Goal: Transaction & Acquisition: Purchase product/service

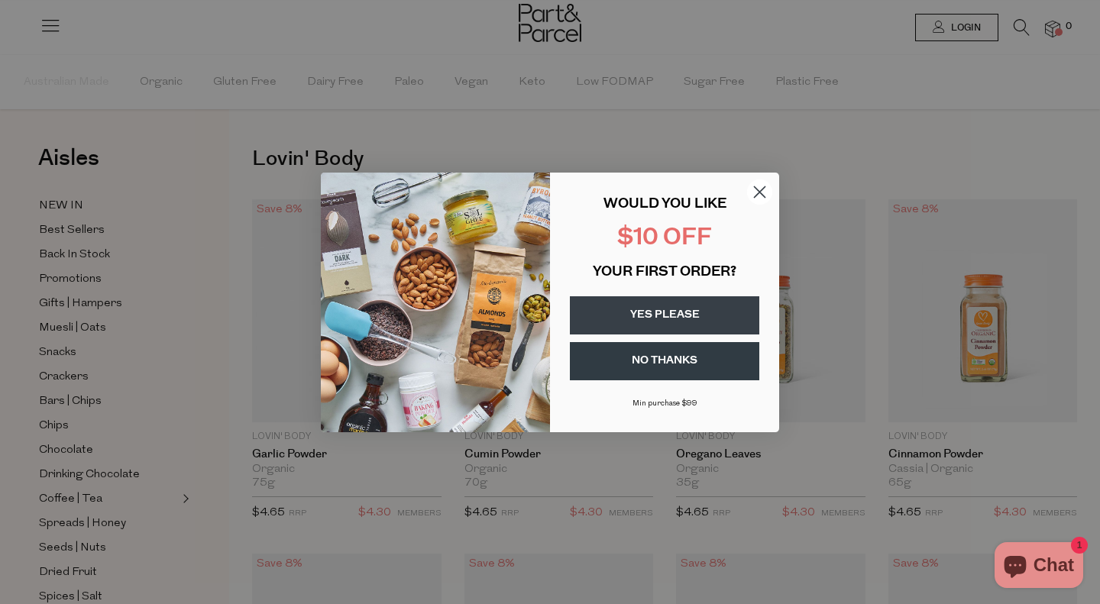
click at [695, 314] on button "YES PLEASE" at bounding box center [665, 315] width 190 height 38
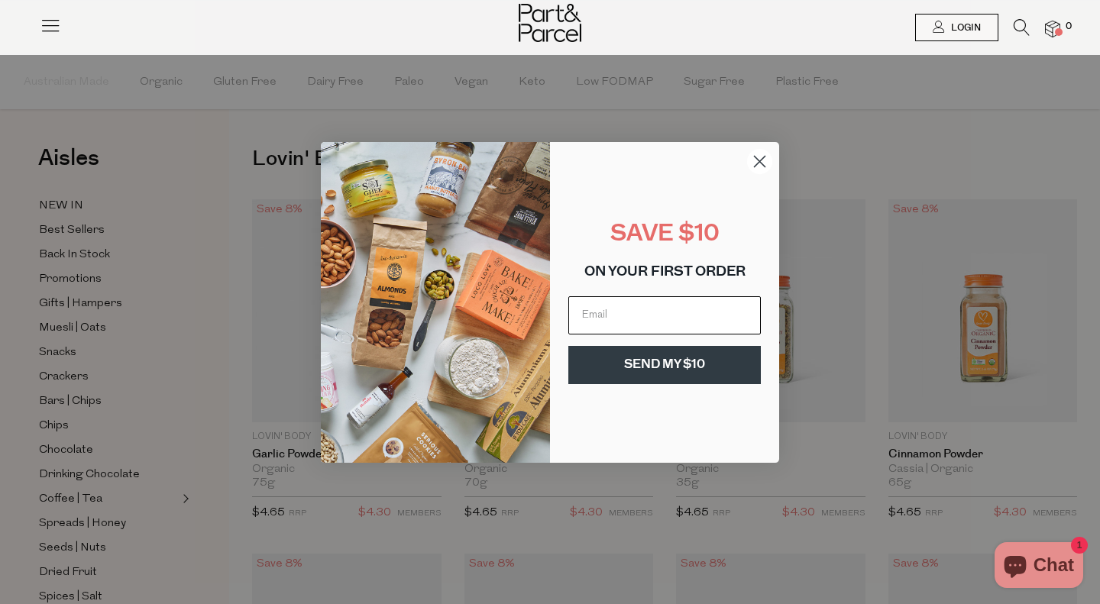
click at [685, 327] on input "Email" at bounding box center [665, 315] width 193 height 38
type input "[EMAIL_ADDRESS][DOMAIN_NAME]"
click at [685, 365] on button "SEND MY $10" at bounding box center [665, 365] width 193 height 38
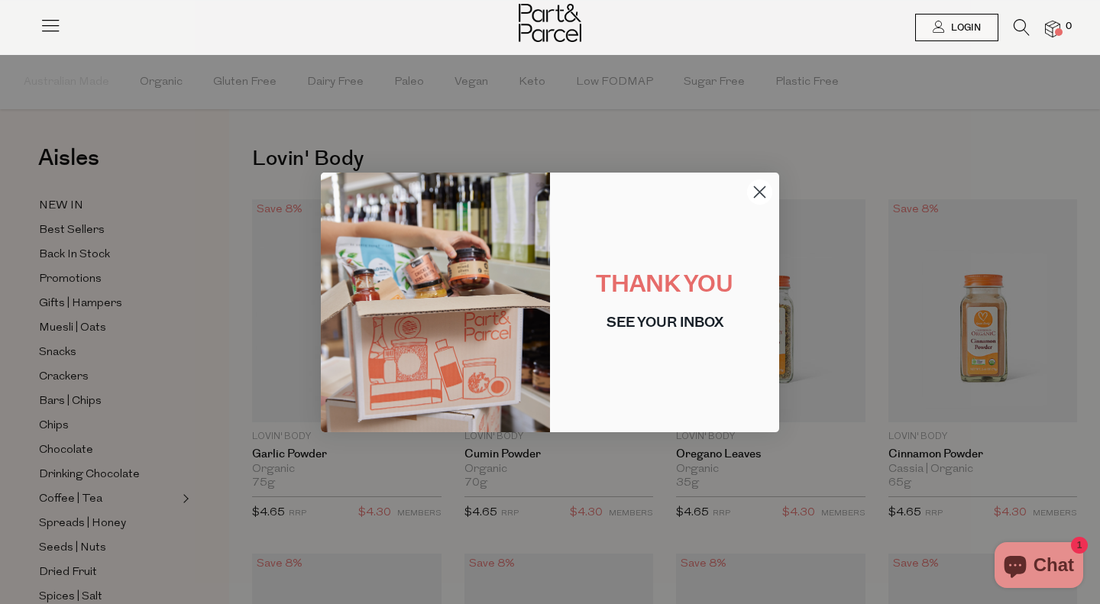
click at [770, 196] on circle "Close dialog" at bounding box center [759, 191] width 25 height 25
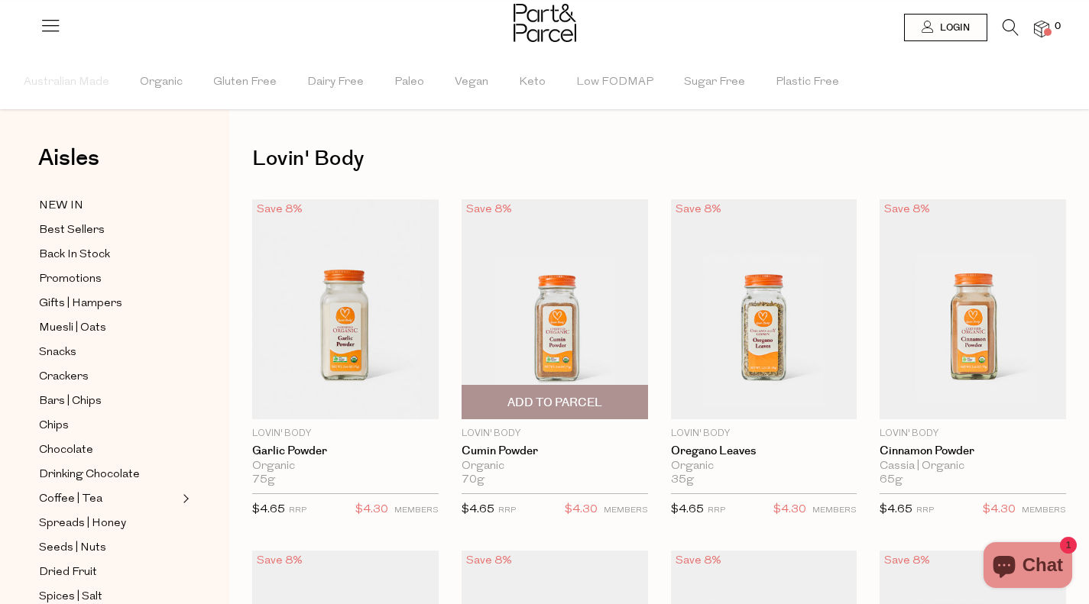
click at [621, 368] on img at bounding box center [555, 309] width 186 height 220
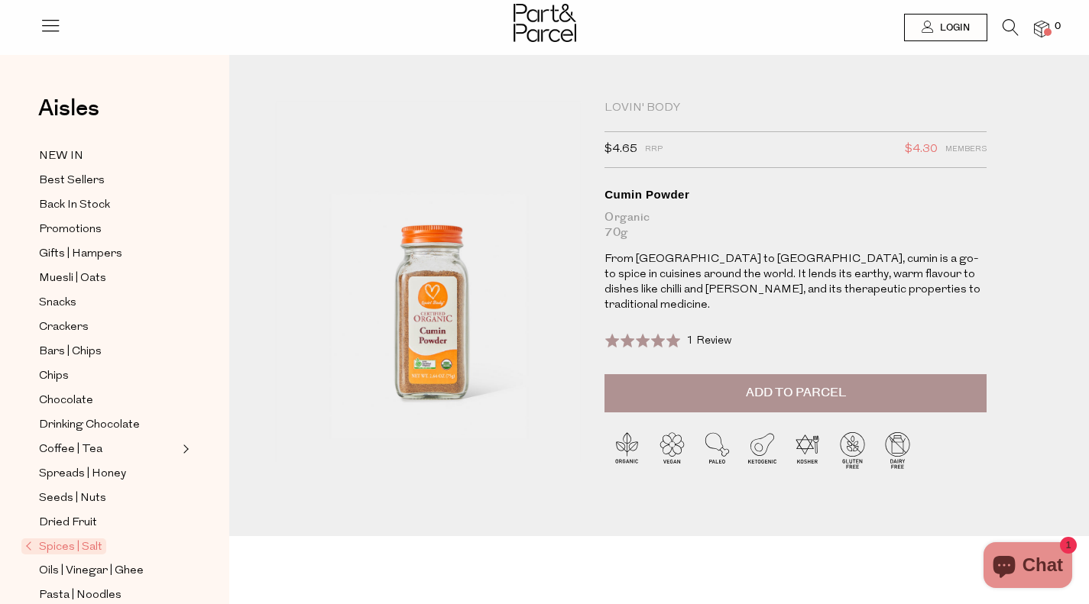
click at [1032, 327] on div "Lovin' Body $4.65 RRP $4.30 Members Available: In Stock Cumin Powder Organic 70…" at bounding box center [659, 319] width 791 height 436
